Goal: Register for event/course

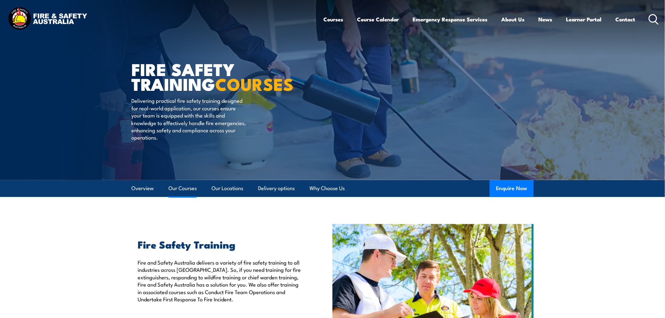
click at [180, 187] on link "Our Courses" at bounding box center [182, 188] width 28 height 17
click at [653, 22] on icon at bounding box center [653, 19] width 10 height 10
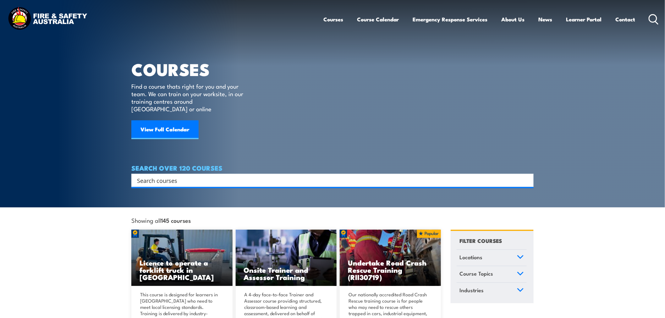
click at [155, 176] on input "Search input" at bounding box center [328, 180] width 383 height 9
type input "first aid"
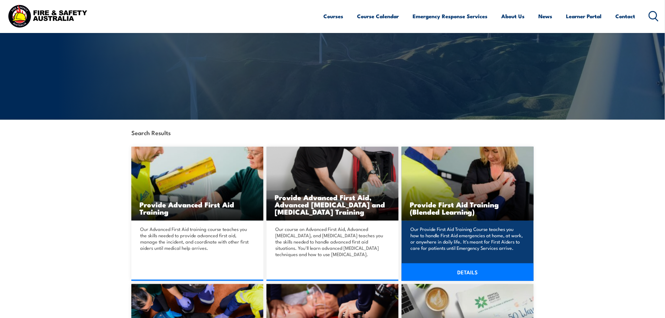
scroll to position [105, 0]
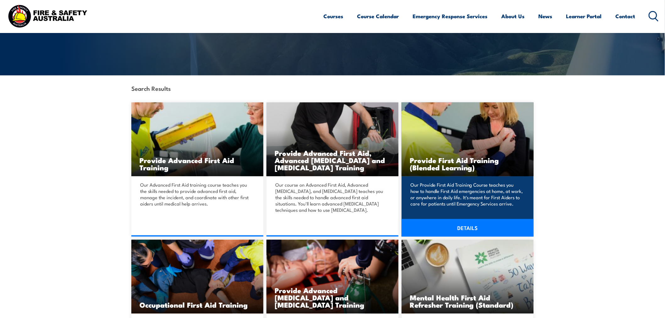
click at [475, 233] on link "DETAILS" at bounding box center [467, 228] width 132 height 18
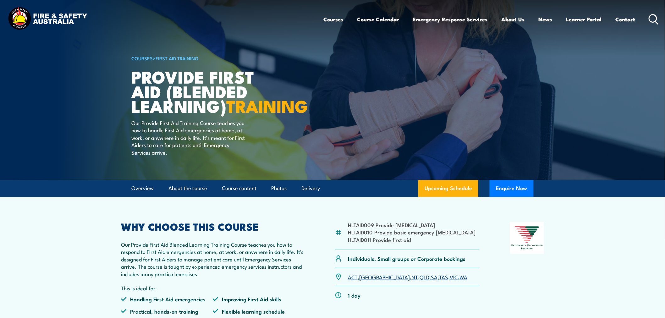
click at [450, 281] on link "VIC" at bounding box center [454, 277] width 8 height 8
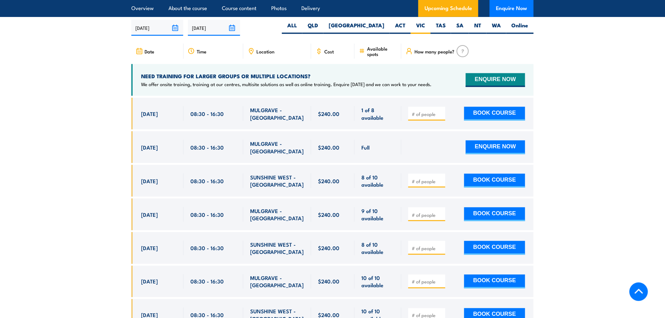
scroll to position [1245, 0]
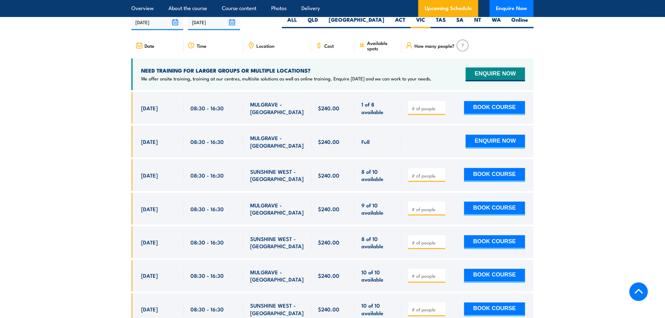
drag, startPoint x: 141, startPoint y: 112, endPoint x: 301, endPoint y: 109, distance: 159.9
click at [301, 109] on div "[DATE] 08:30 - 08:30" at bounding box center [332, 108] width 402 height 32
copy div "[DATE] 08:30 - 16:30 MULGRAVE - [GEOGRAPHIC_DATA]"
drag, startPoint x: 138, startPoint y: 212, endPoint x: 304, endPoint y: 217, distance: 166.3
click at [304, 217] on div "[DATE] 08:30 - 08:30" at bounding box center [332, 209] width 402 height 32
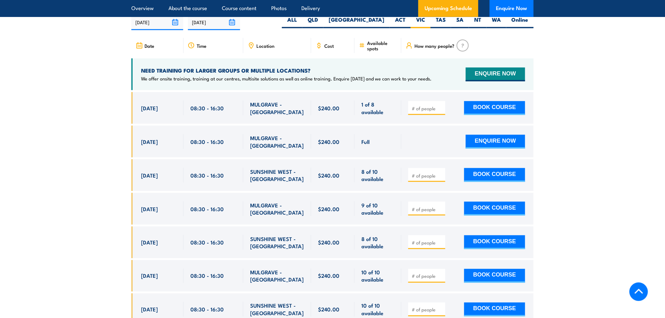
copy div "[DATE] 08:30 - 16:30 MULGRAVE - [GEOGRAPHIC_DATA]"
